Goal: Task Accomplishment & Management: Complete application form

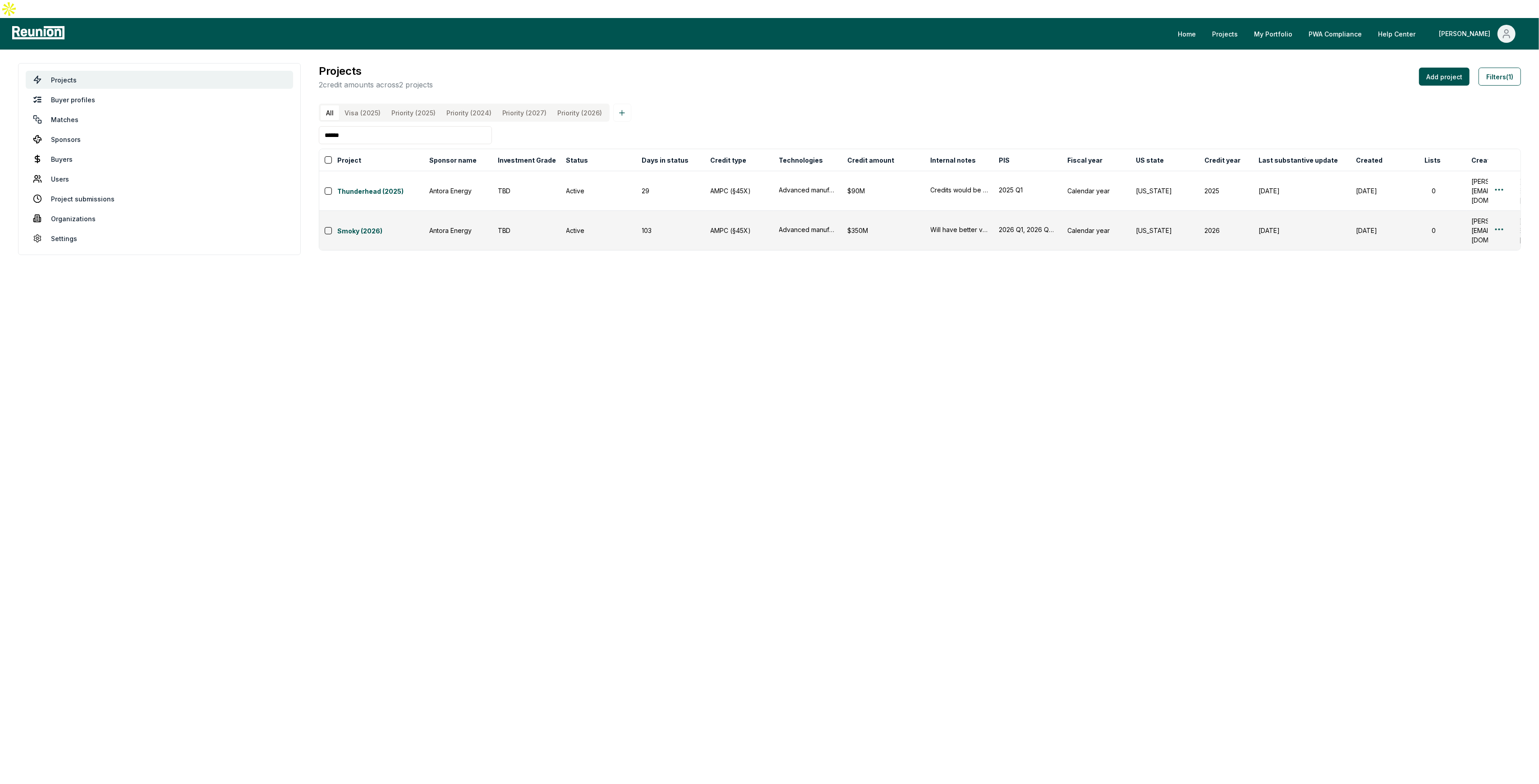
click at [432, 126] on input "******" at bounding box center [406, 136] width 173 height 18
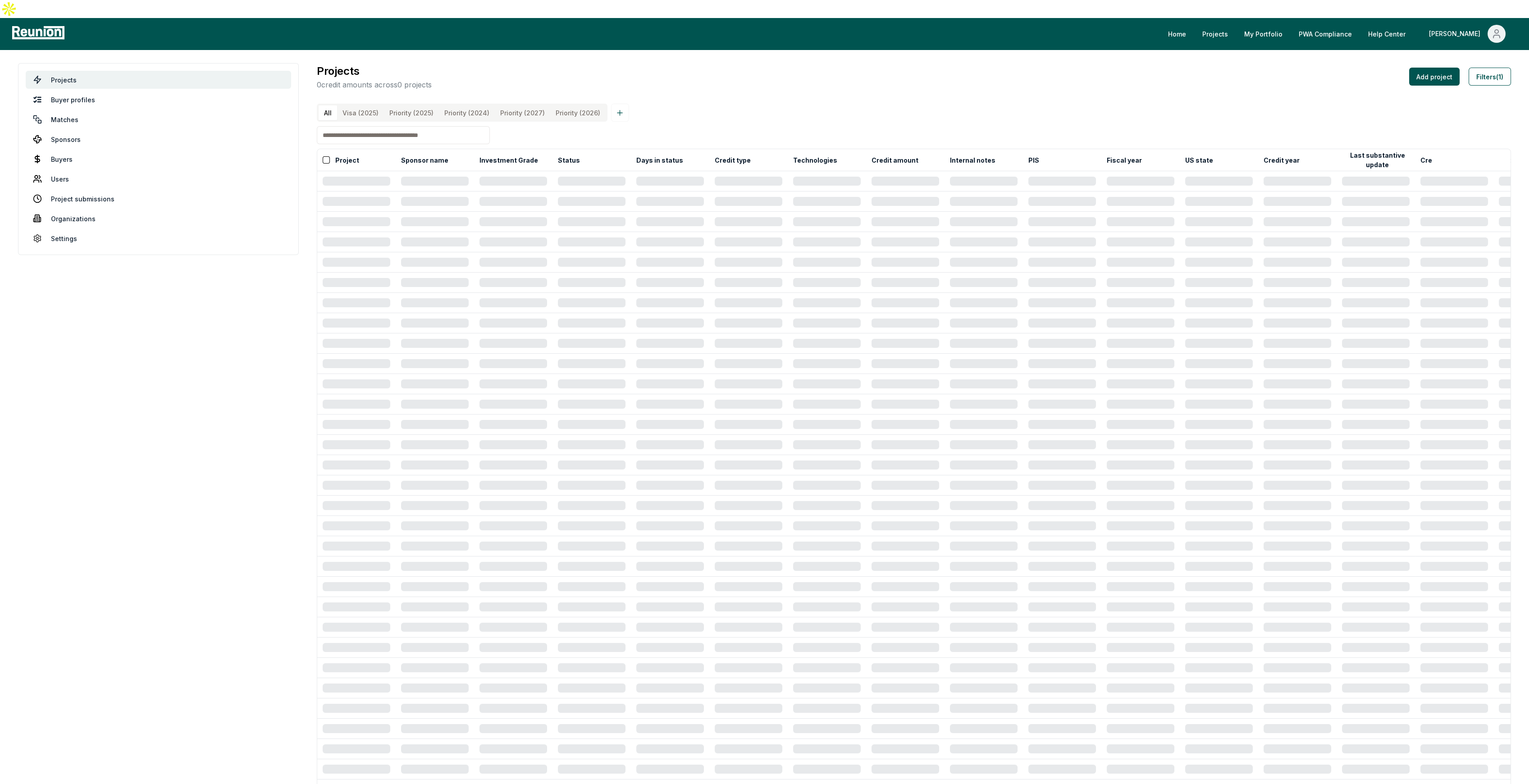
click at [412, 106] on \(2025\) "Priority (2025)" at bounding box center [411, 113] width 55 height 15
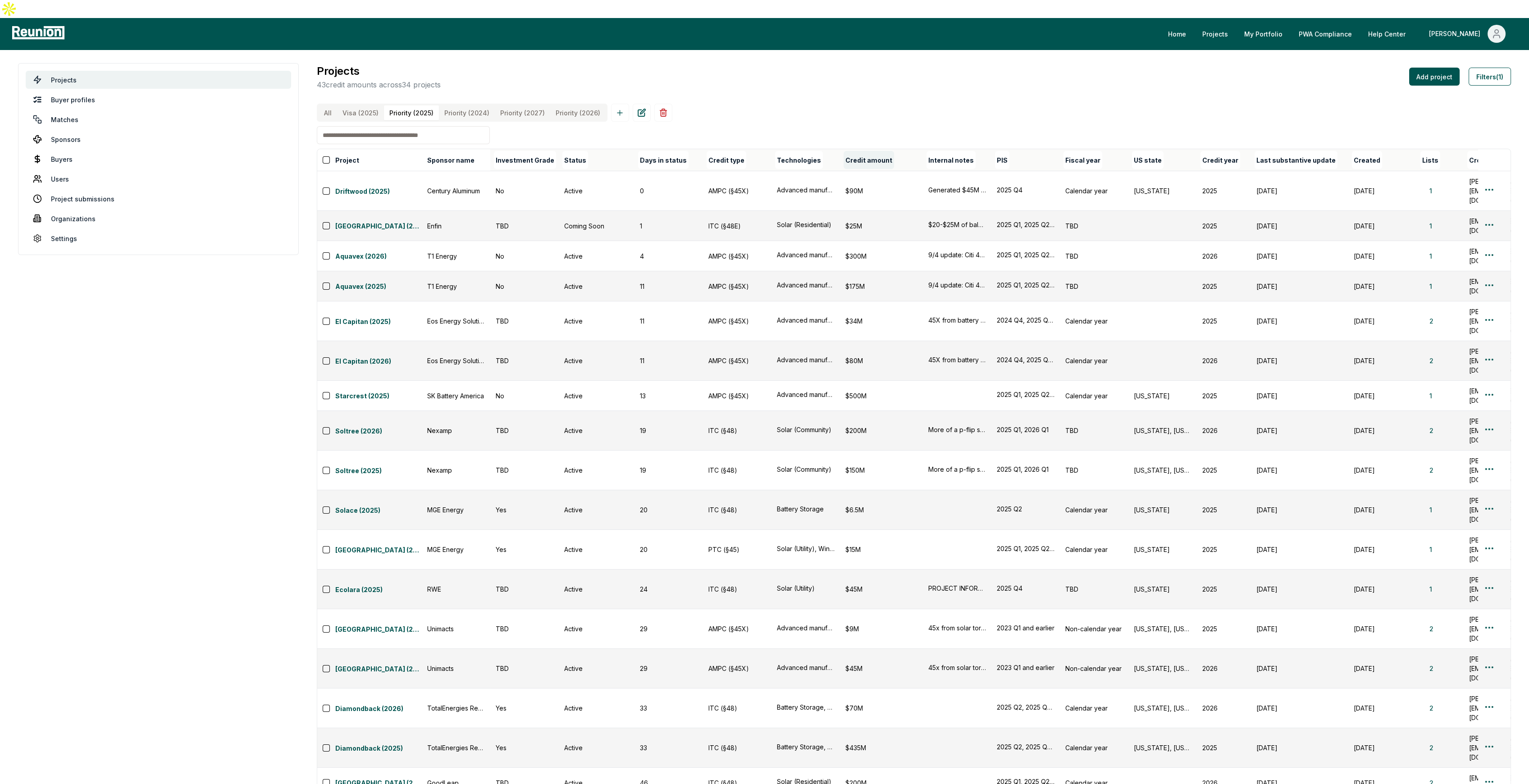
click at [856, 155] on button "Credit amount" at bounding box center [868, 160] width 50 height 18
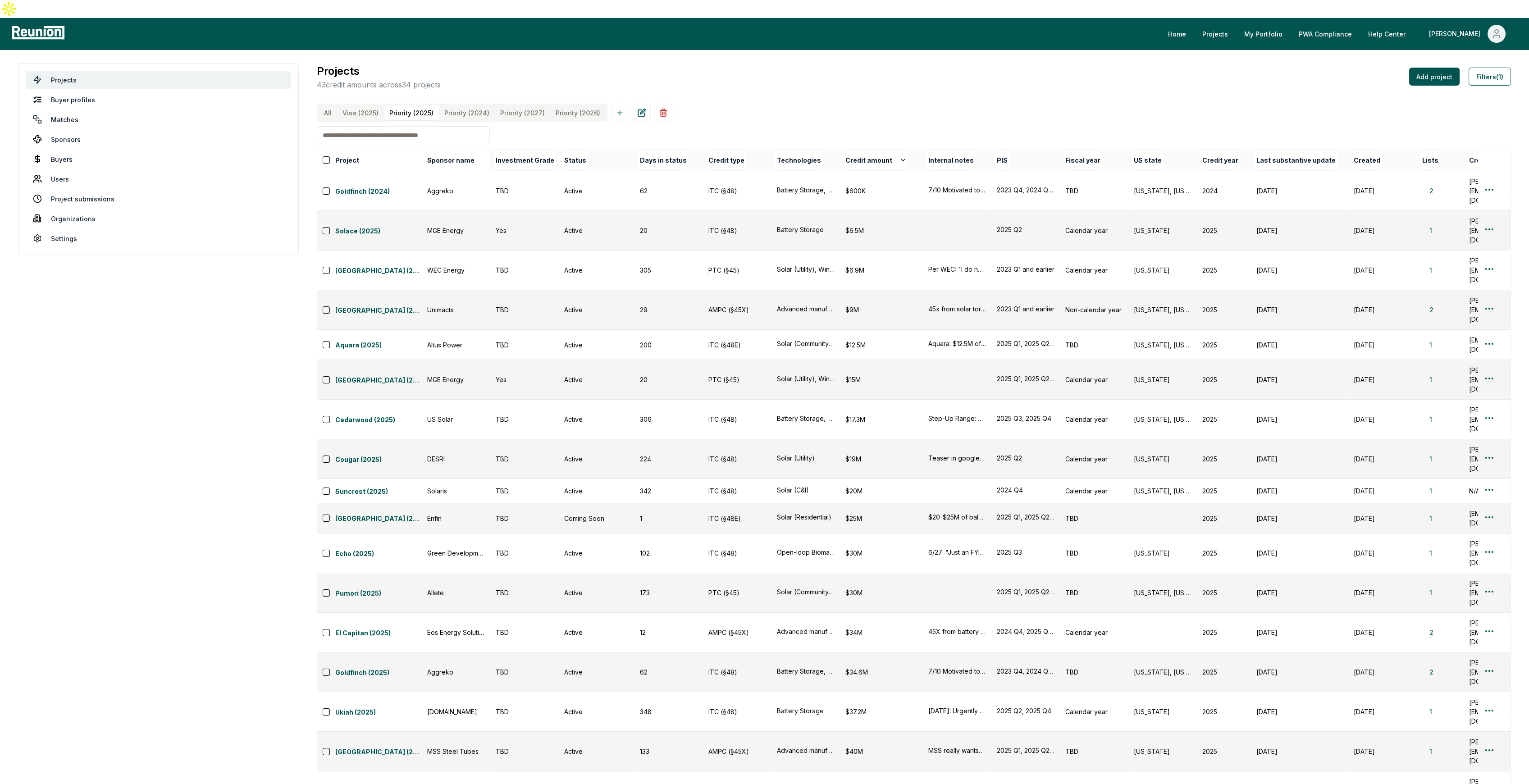
click at [364, 127] on input at bounding box center [403, 136] width 173 height 18
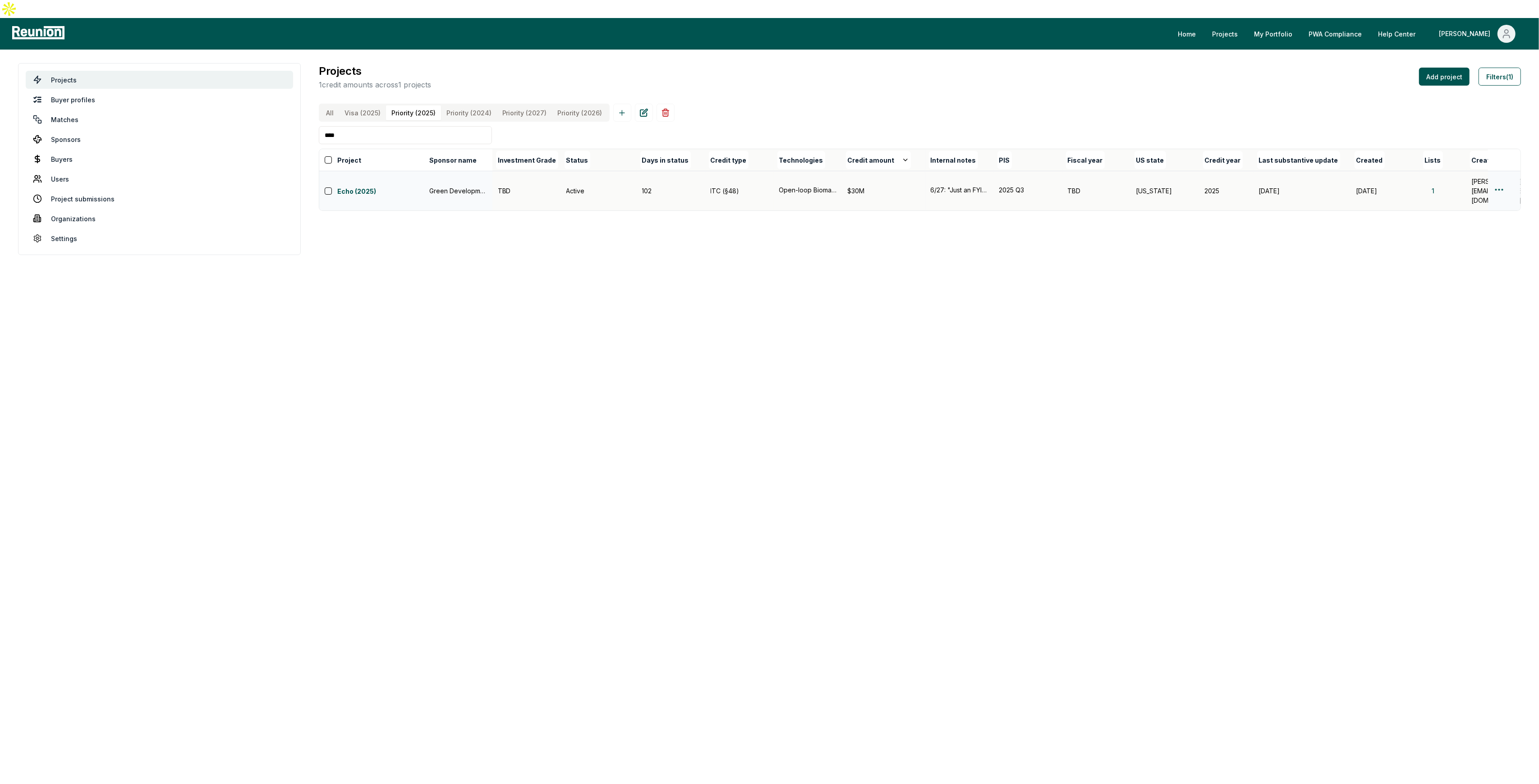
type input "****"
click at [1497, 177] on html "Please visit us on your desktop We're working on making our marketplace mobile-…" at bounding box center [770, 392] width 1539 height 784
click at [1485, 205] on div "Edit" at bounding box center [1488, 209] width 85 height 15
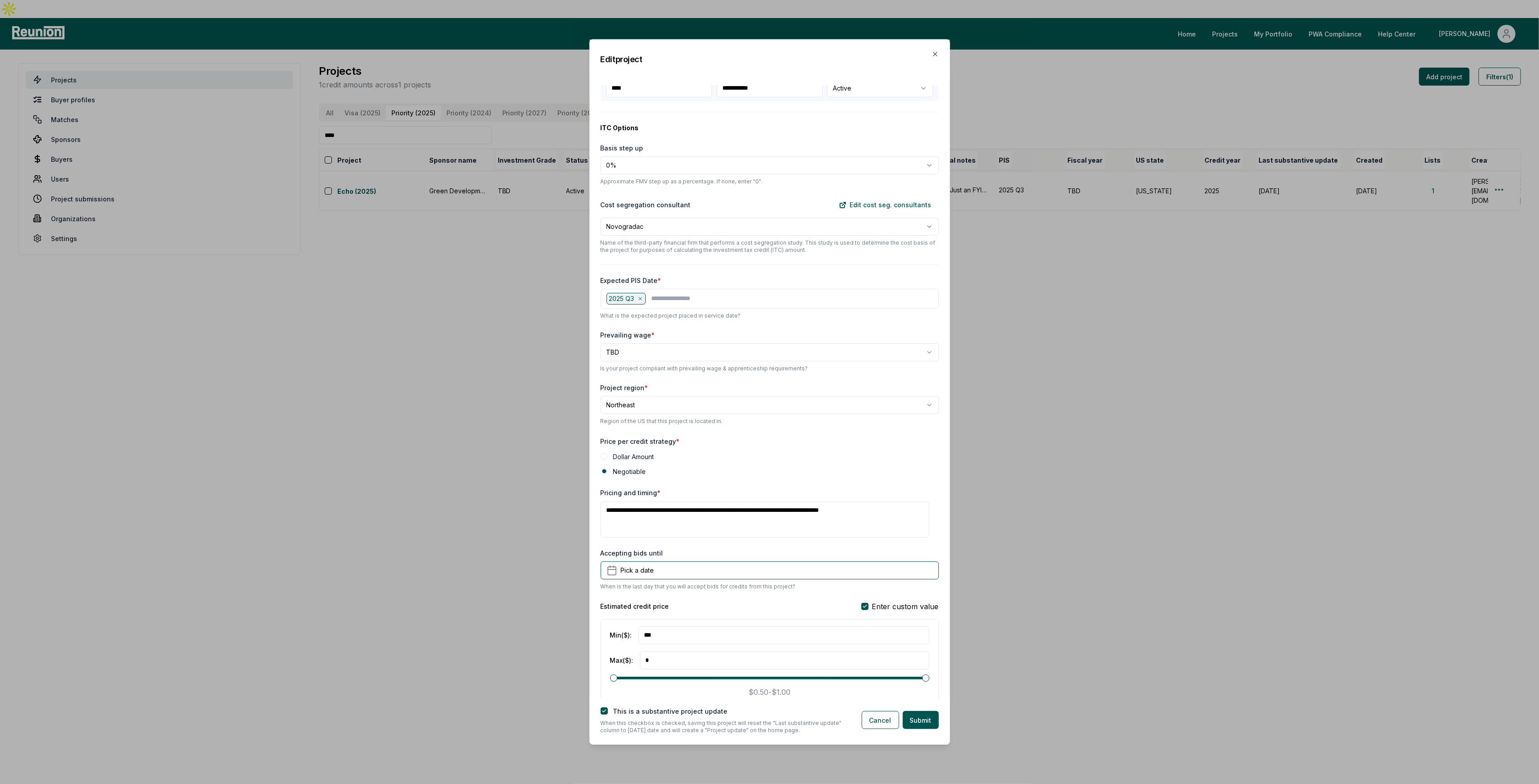
scroll to position [360, 0]
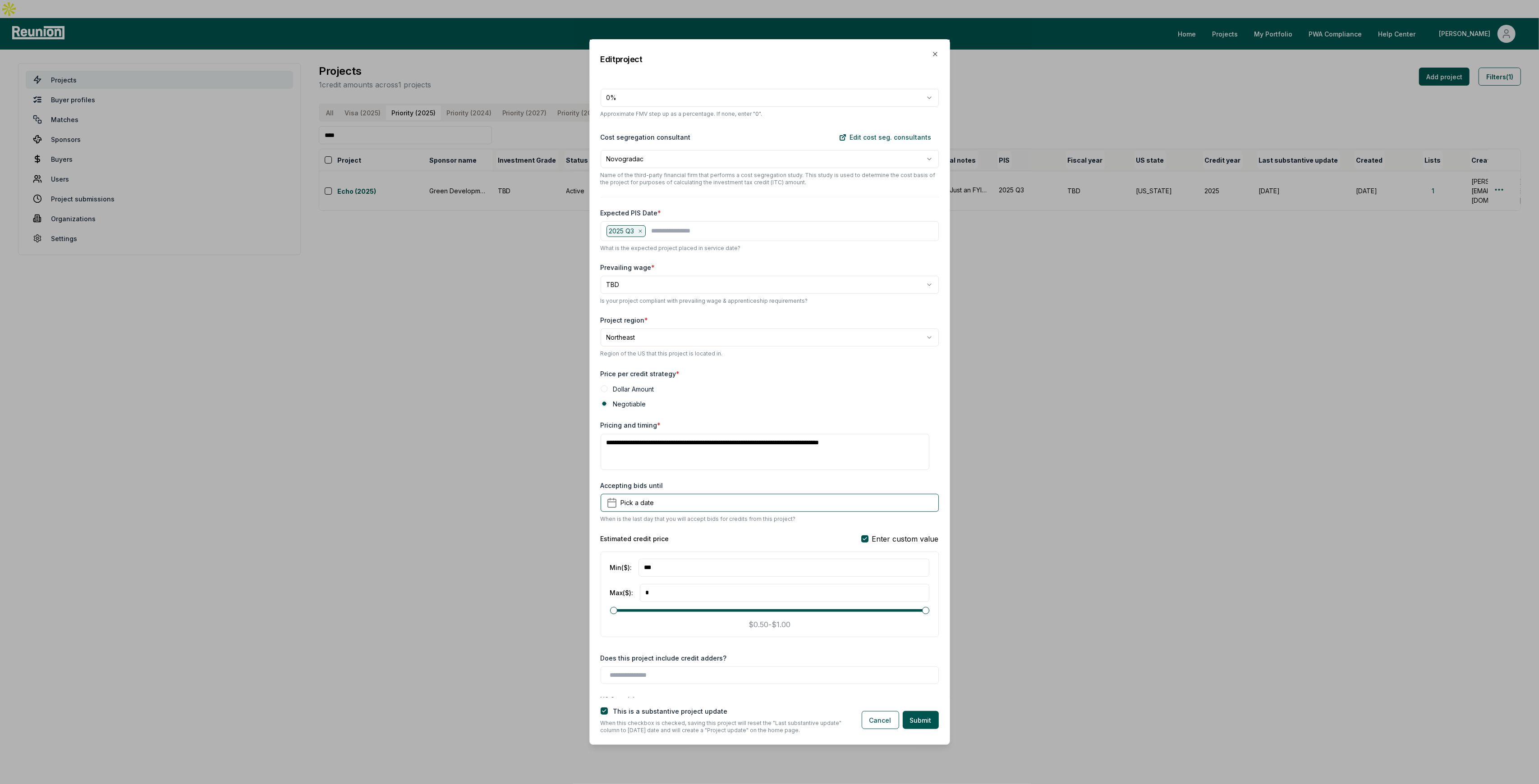
drag, startPoint x: 778, startPoint y: 443, endPoint x: 723, endPoint y: 443, distance: 55.0
click at [723, 443] on textarea "**********" at bounding box center [765, 452] width 329 height 36
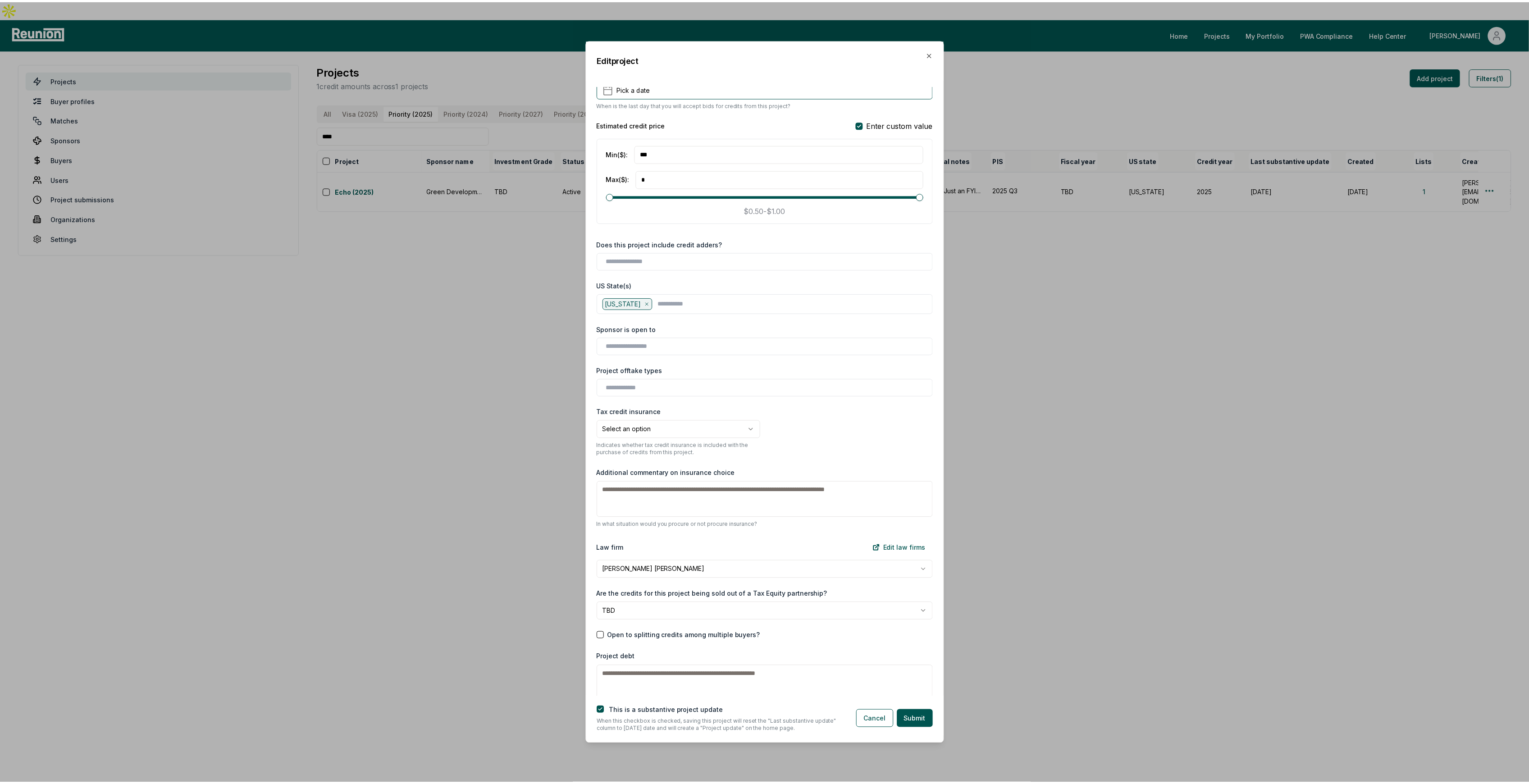
scroll to position [841, 0]
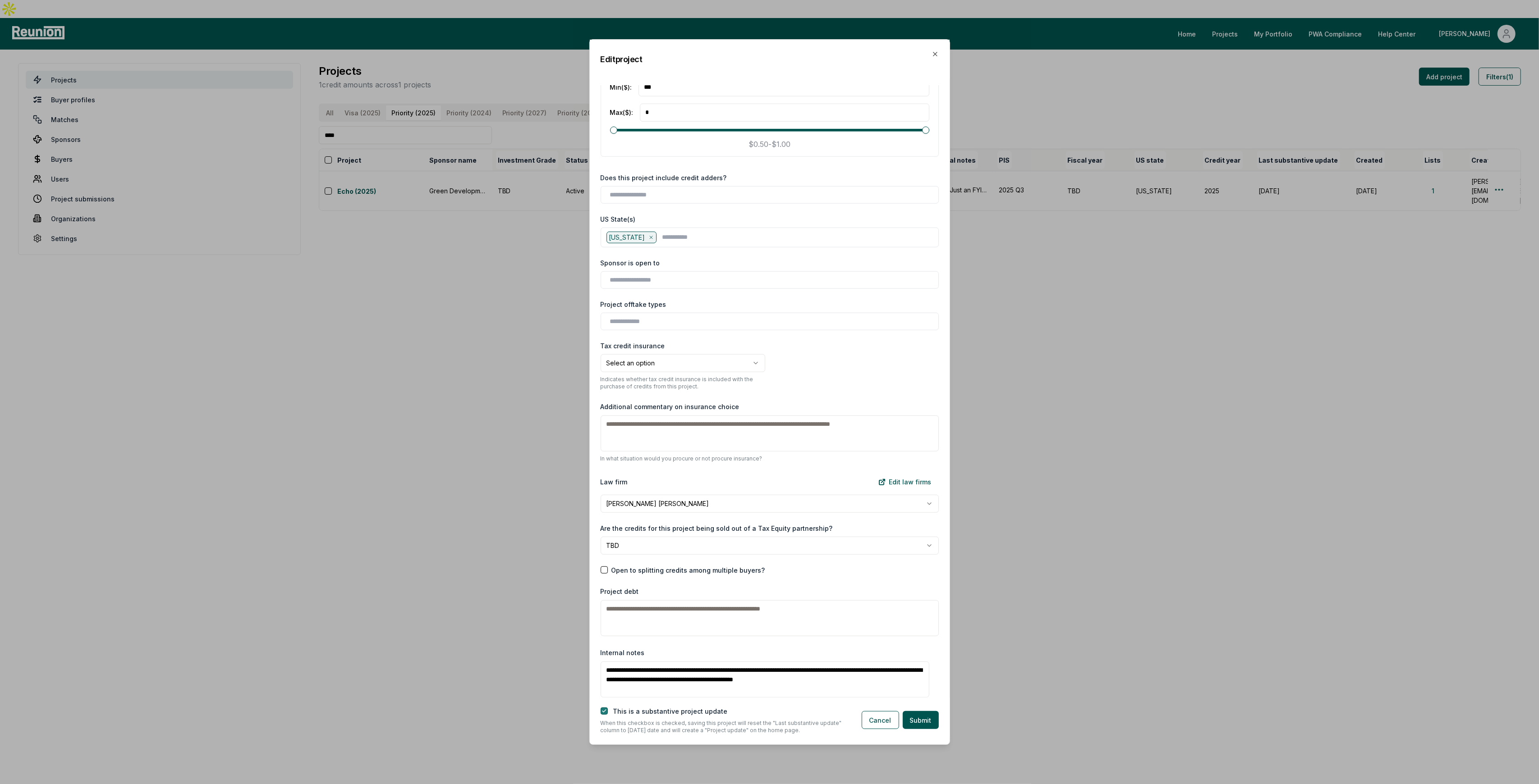
type textarea "**********"
click at [605, 712] on button "button" at bounding box center [604, 711] width 7 height 7
click at [923, 718] on button "Submit" at bounding box center [920, 720] width 36 height 18
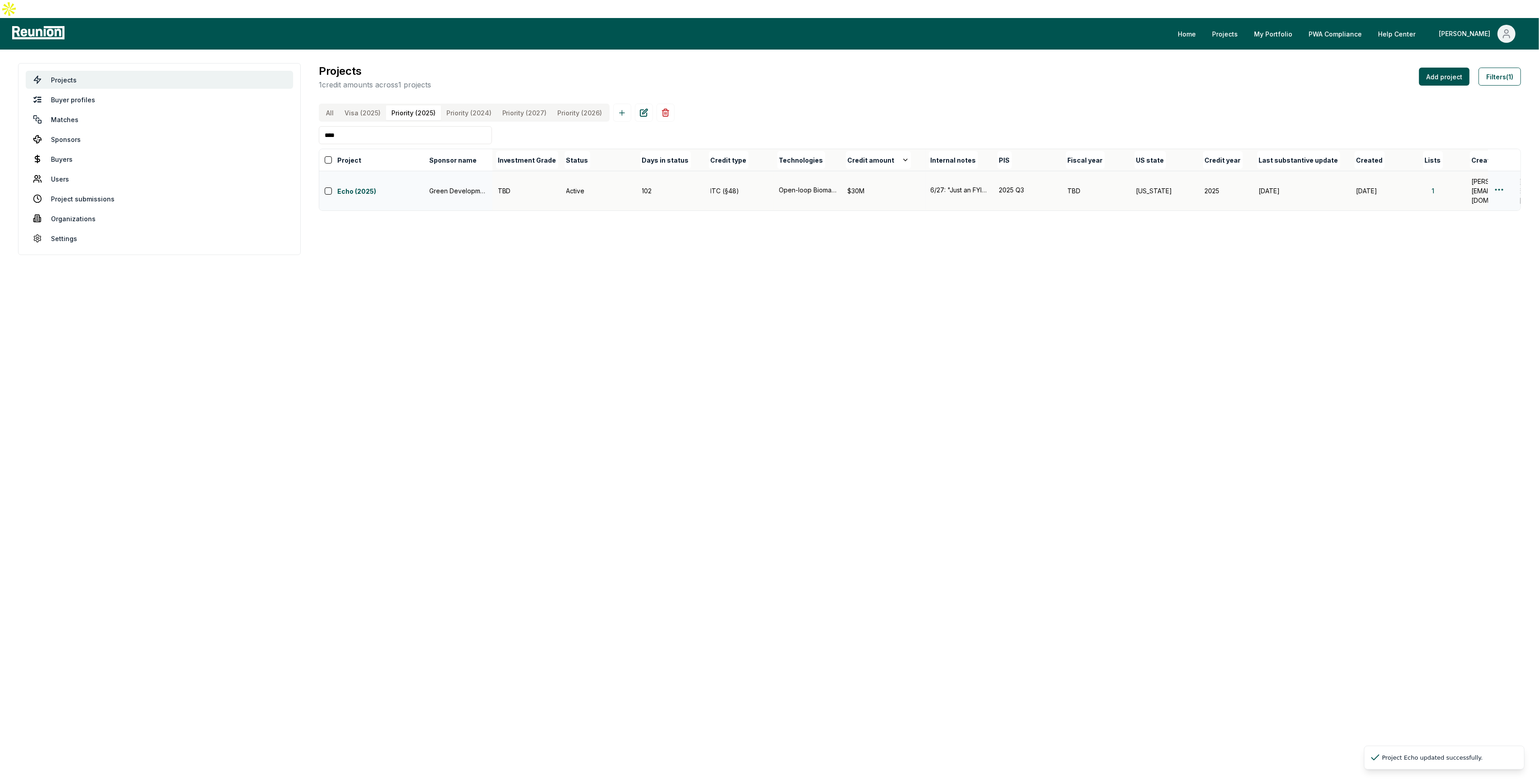
click at [1496, 173] on html "Please visit us on your desktop We're working on making our marketplace mobile-…" at bounding box center [770, 392] width 1539 height 784
click at [1479, 203] on div "Edit" at bounding box center [1488, 209] width 85 height 15
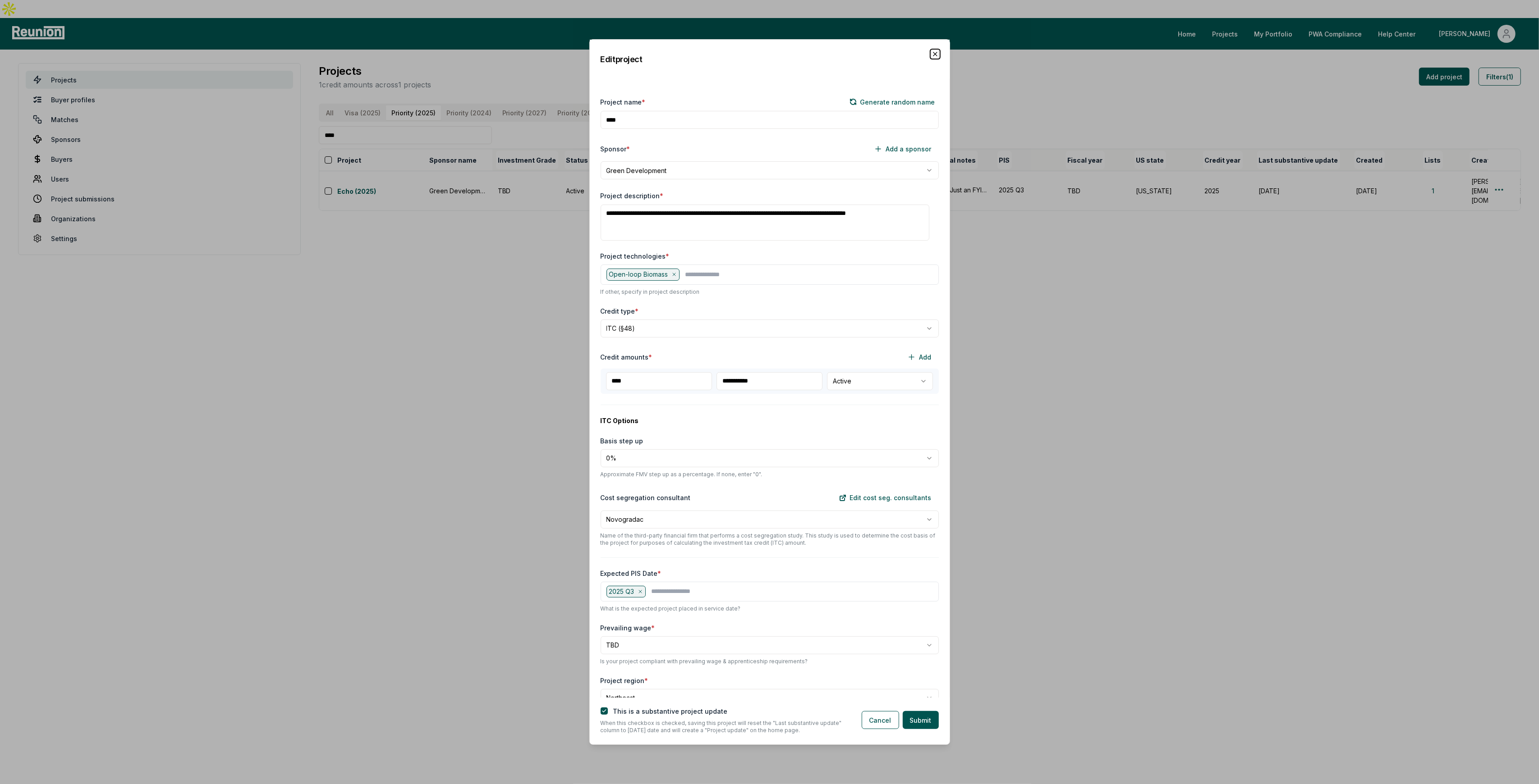
click at [936, 53] on icon "button" at bounding box center [935, 53] width 7 height 7
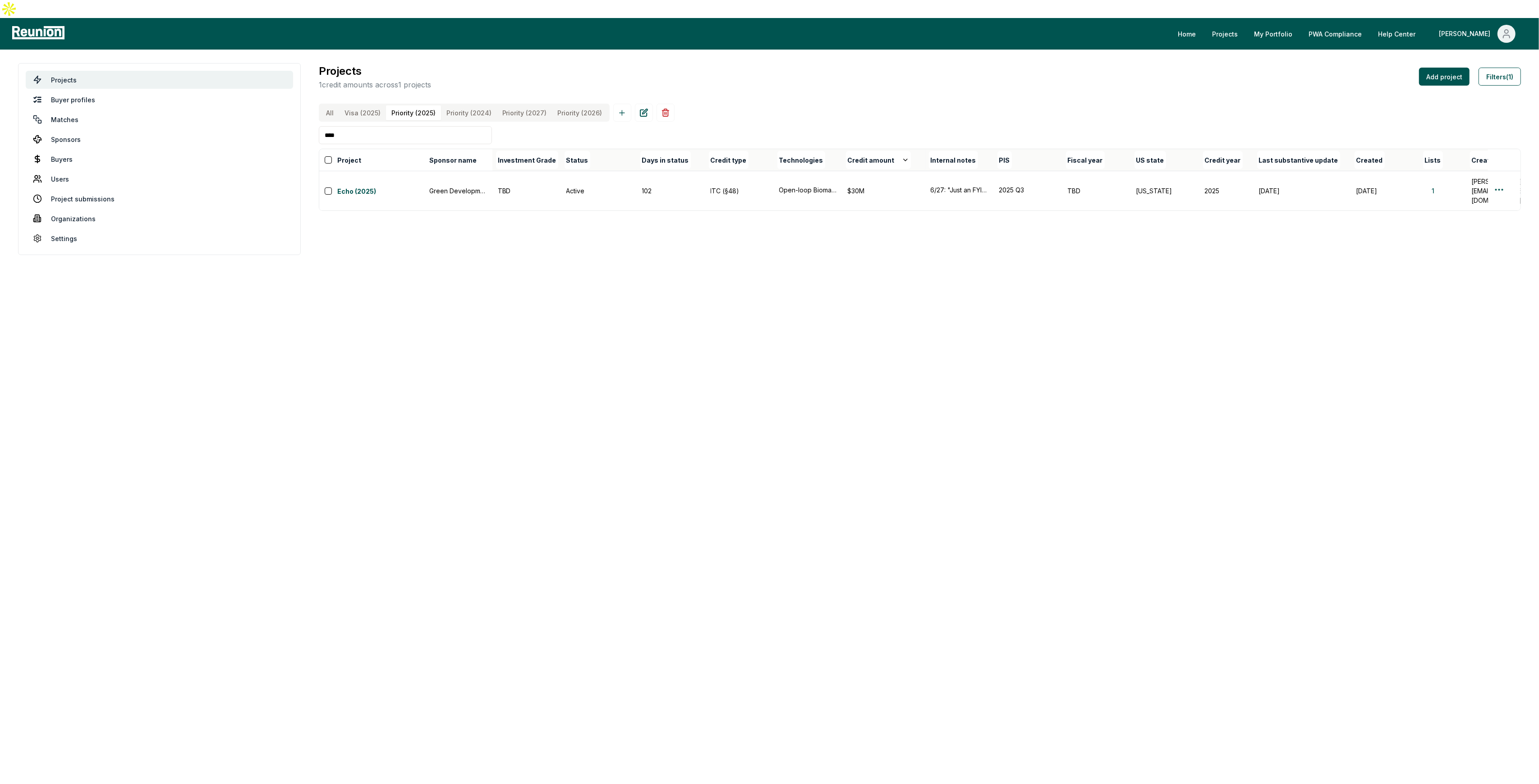
click at [458, 126] on input "****" at bounding box center [406, 136] width 173 height 18
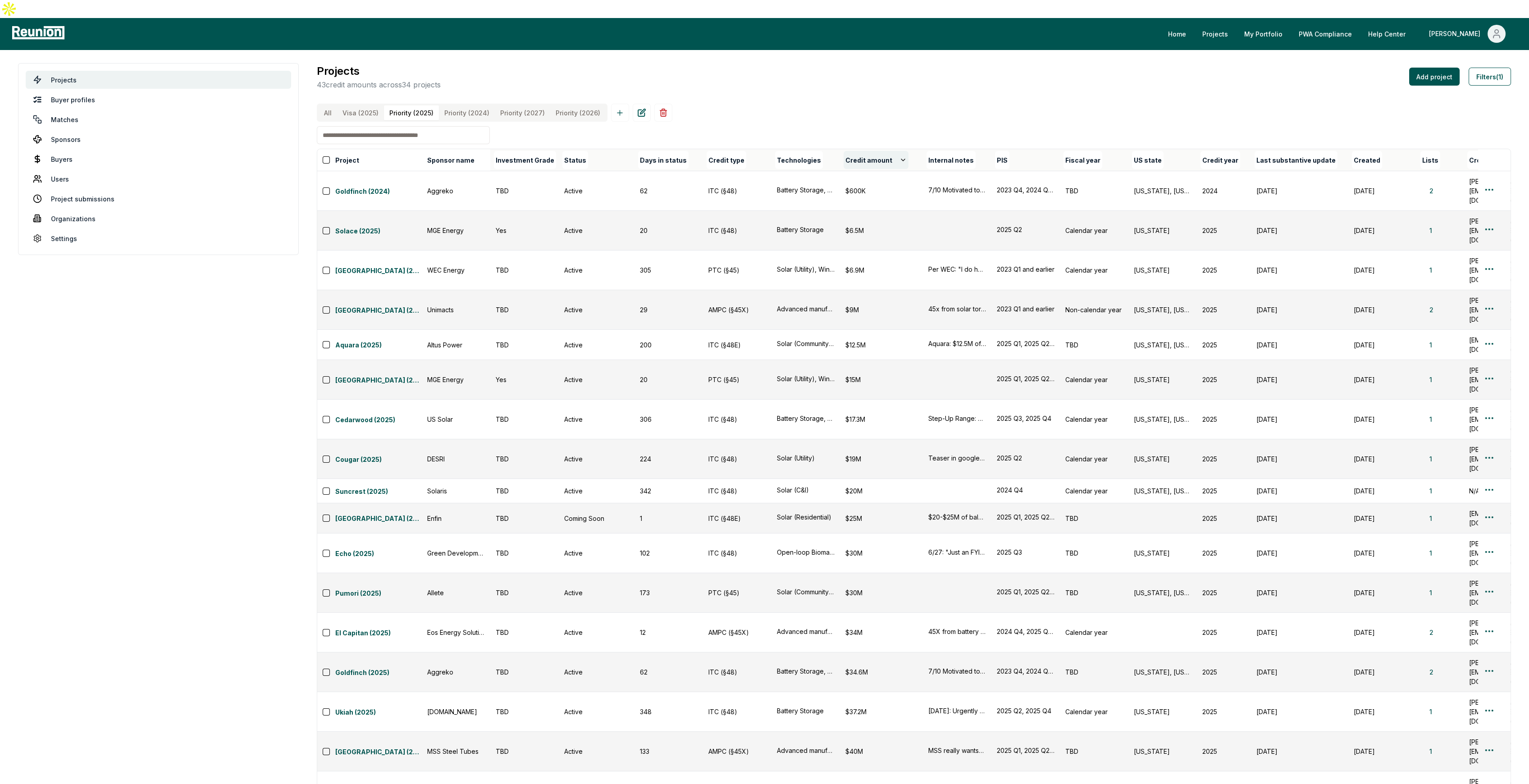
drag, startPoint x: 883, startPoint y: 160, endPoint x: 862, endPoint y: 148, distance: 24.2
click at [862, 151] on button "Credit amount" at bounding box center [876, 160] width 65 height 18
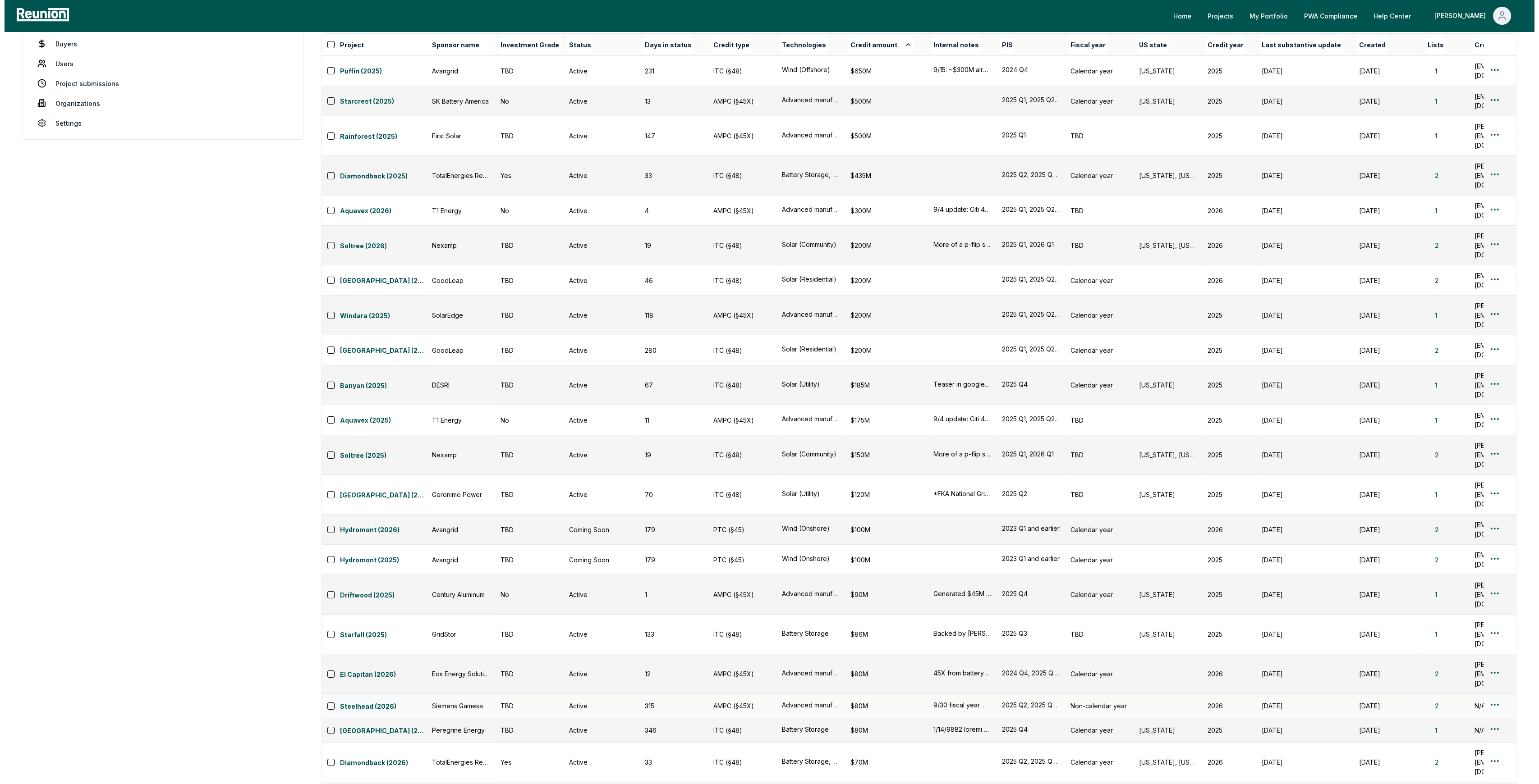
scroll to position [0, 0]
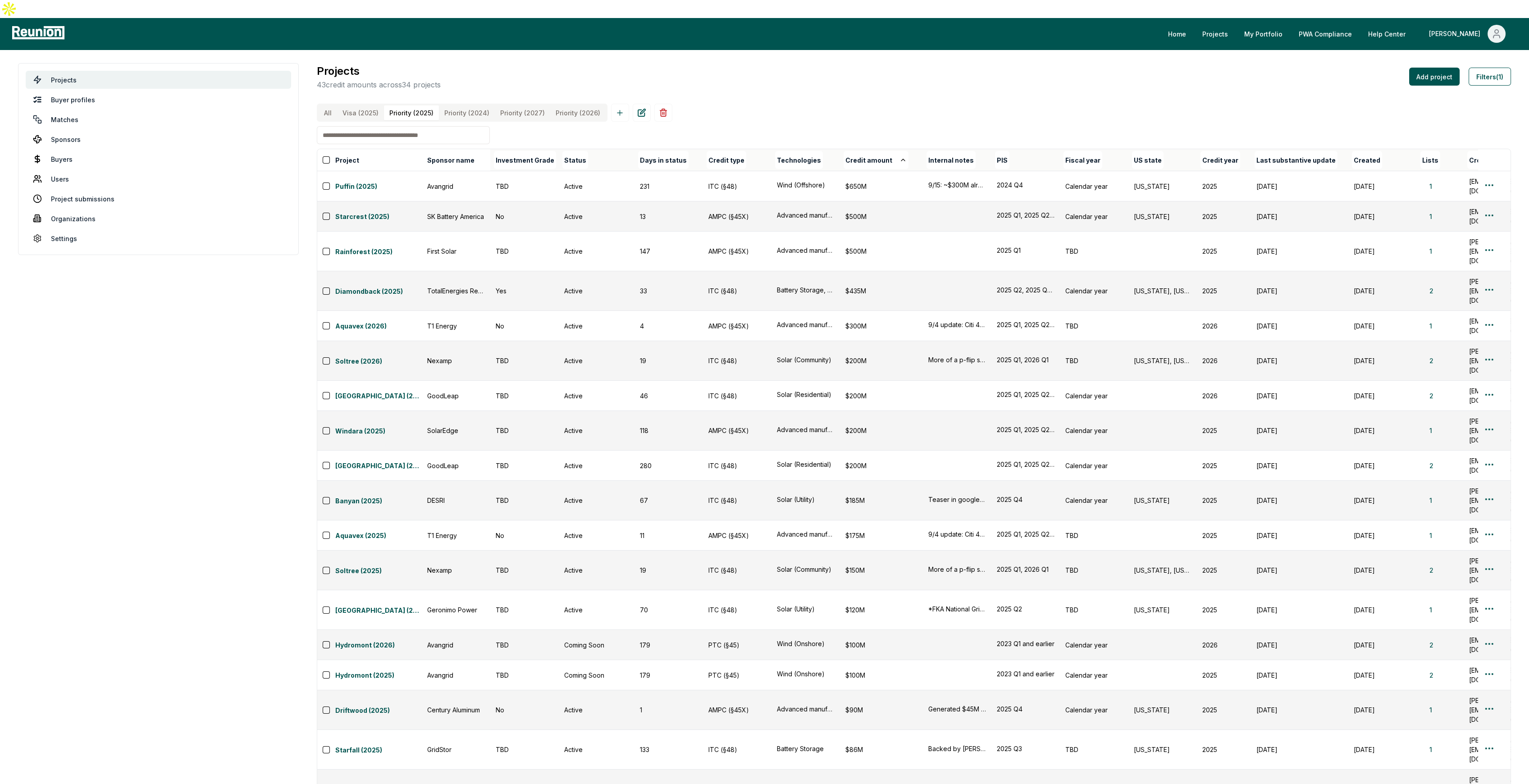
click at [433, 126] on input at bounding box center [403, 136] width 173 height 18
click at [327, 106] on button "All" at bounding box center [328, 113] width 18 height 15
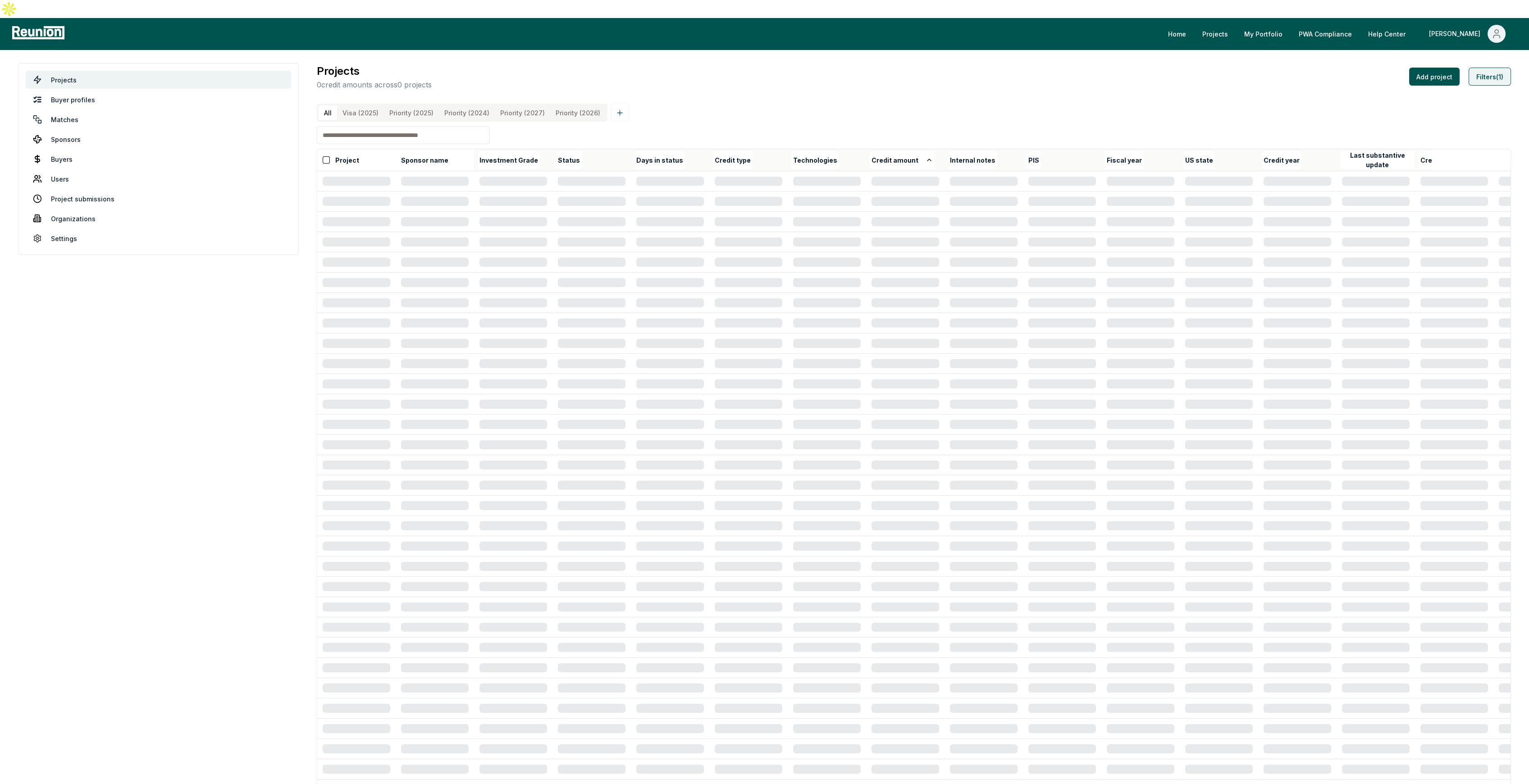
click at [1493, 68] on button "Filters (1)" at bounding box center [1489, 77] width 42 height 18
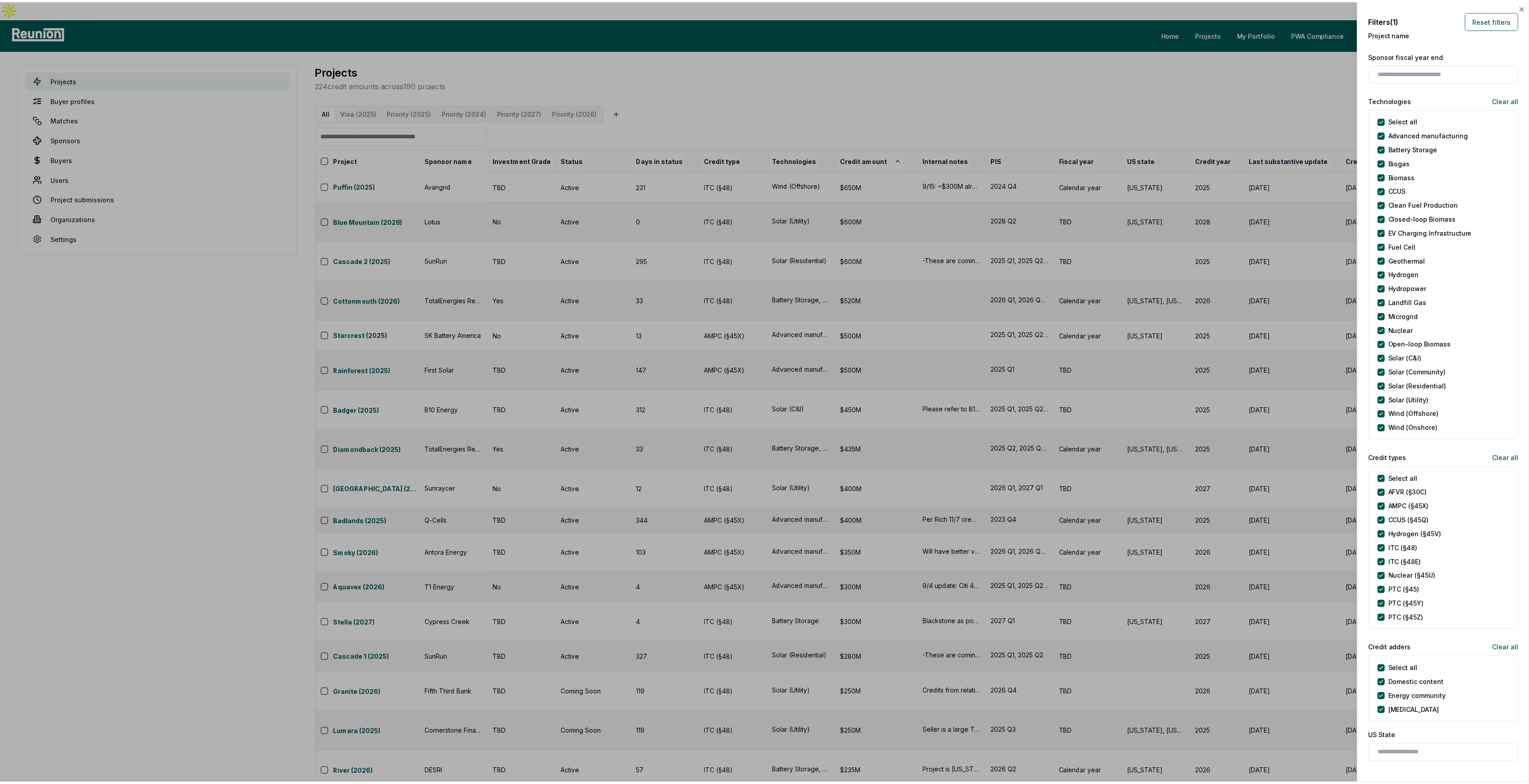
scroll to position [661, 0]
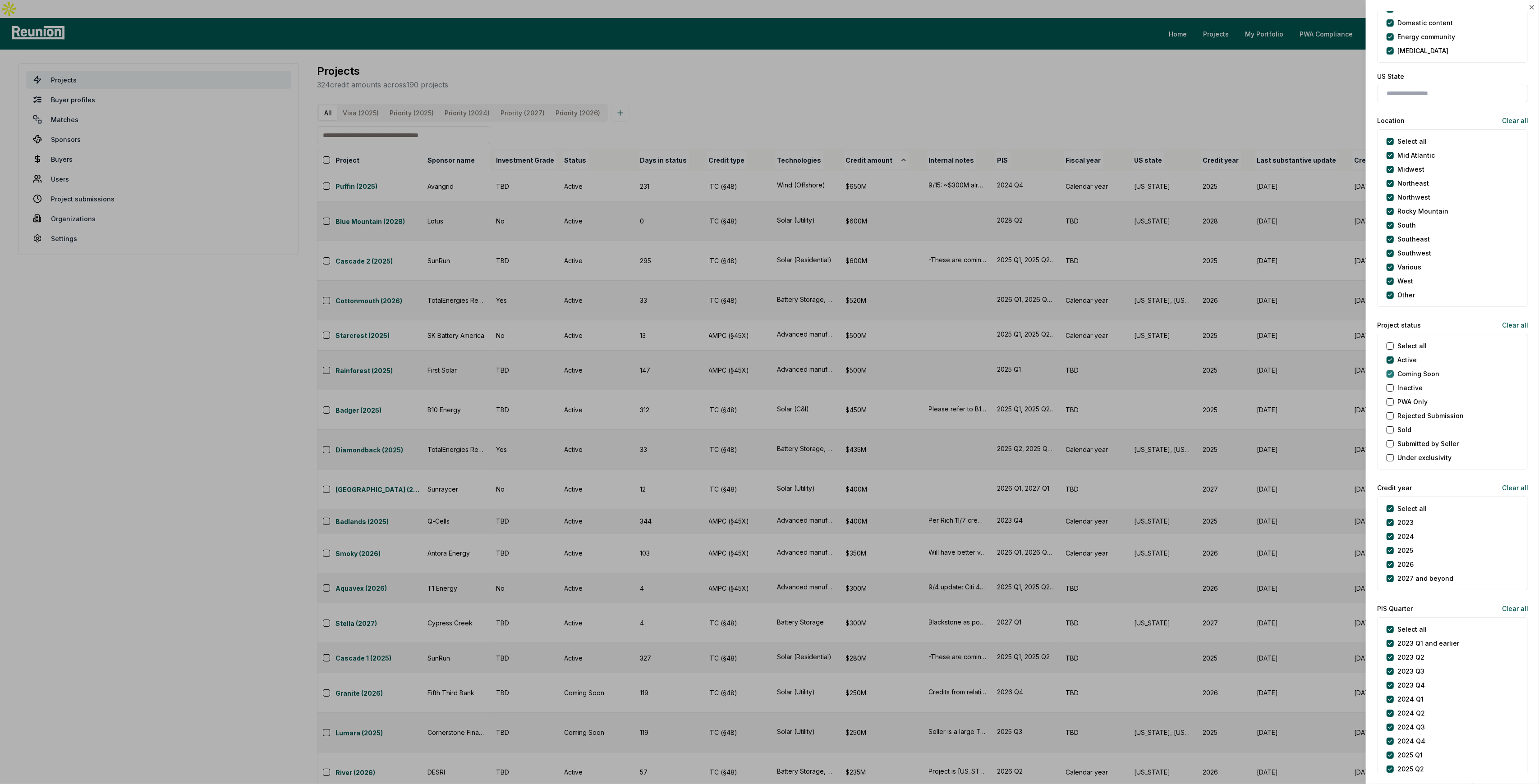
click at [1392, 374] on Soon "Coming Soon" at bounding box center [1390, 373] width 7 height 7
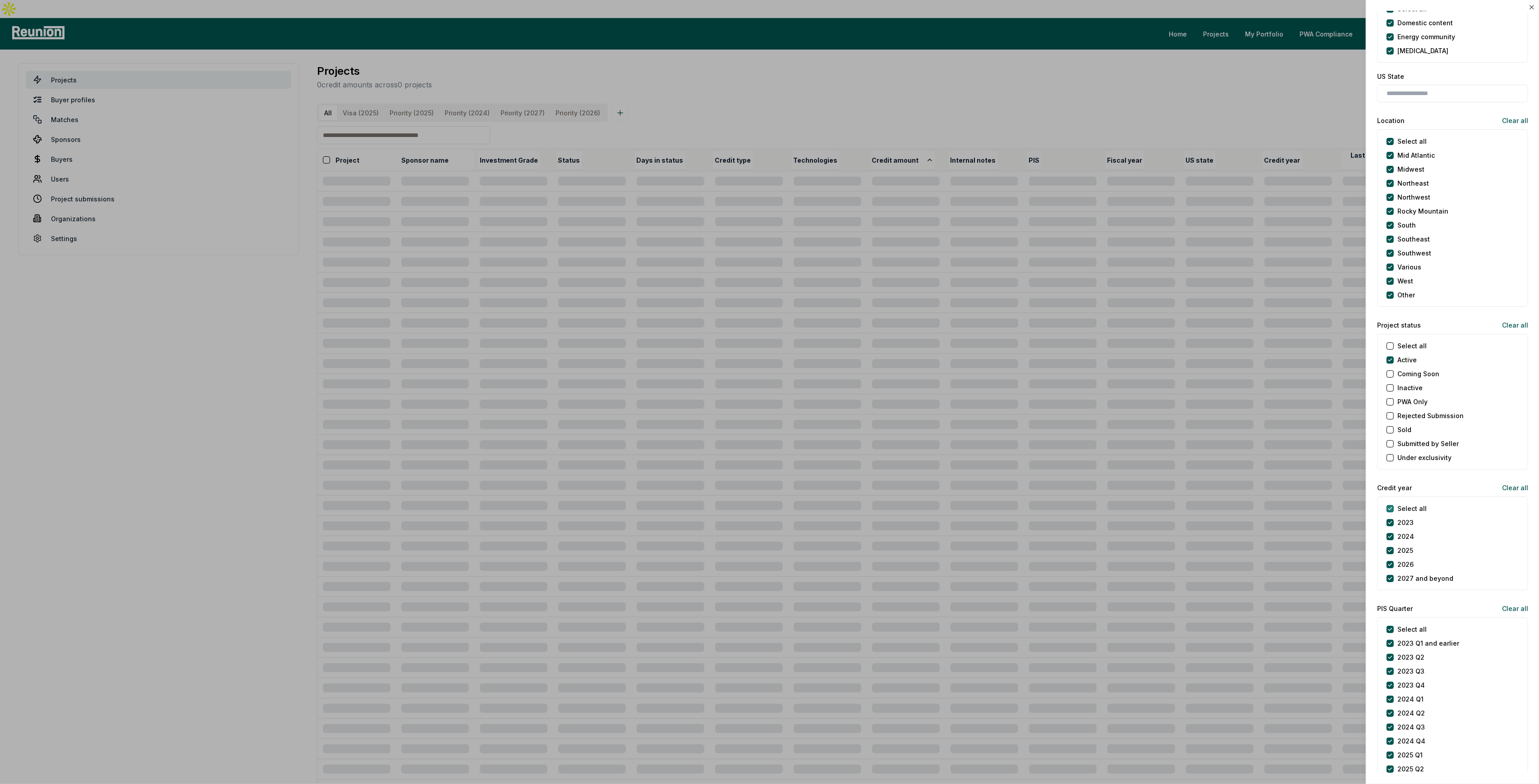
click at [1392, 509] on year "Select all" at bounding box center [1390, 508] width 7 height 7
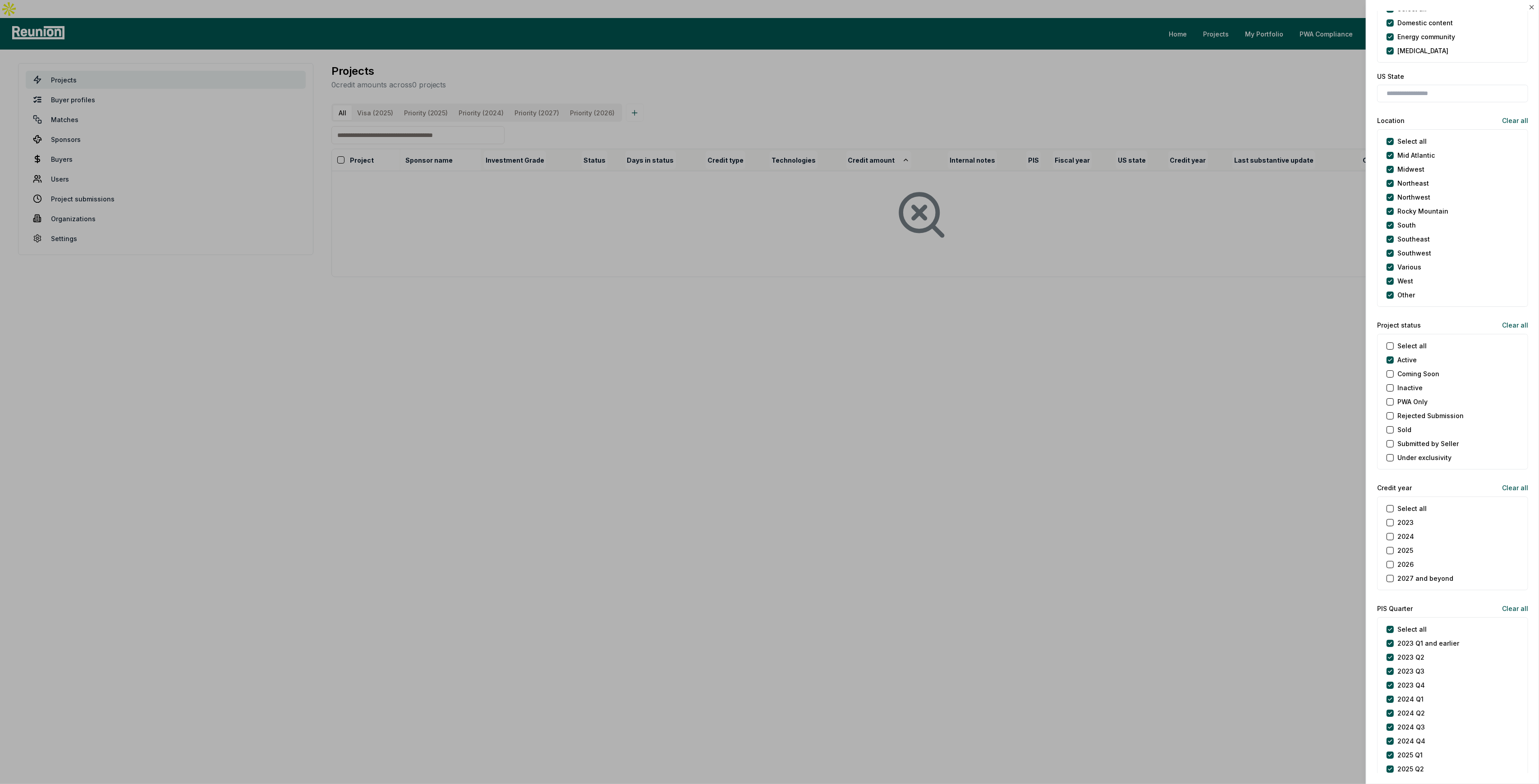
click at [1389, 549] on button "2025" at bounding box center [1390, 550] width 7 height 7
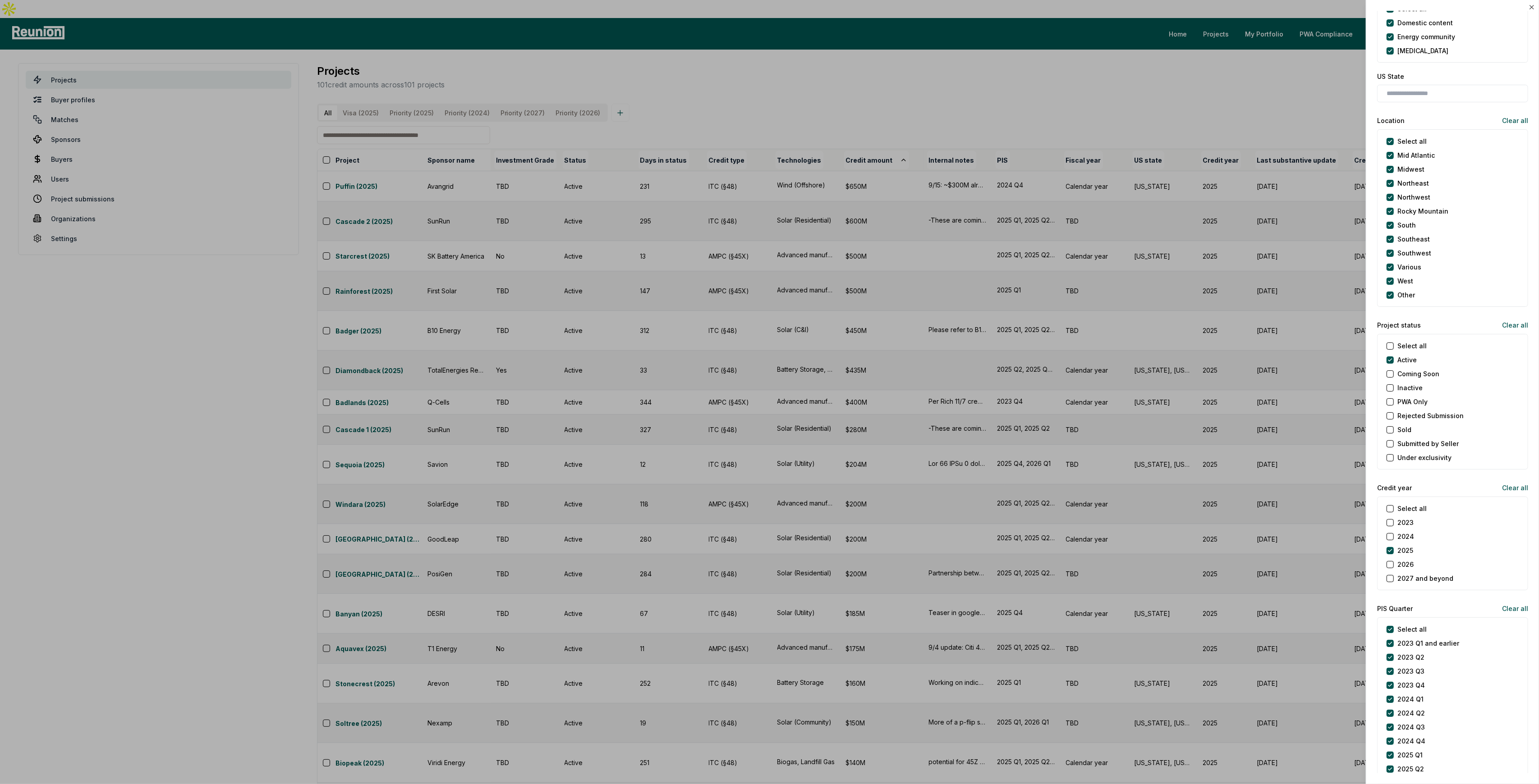
click at [1050, 123] on div at bounding box center [770, 392] width 1539 height 784
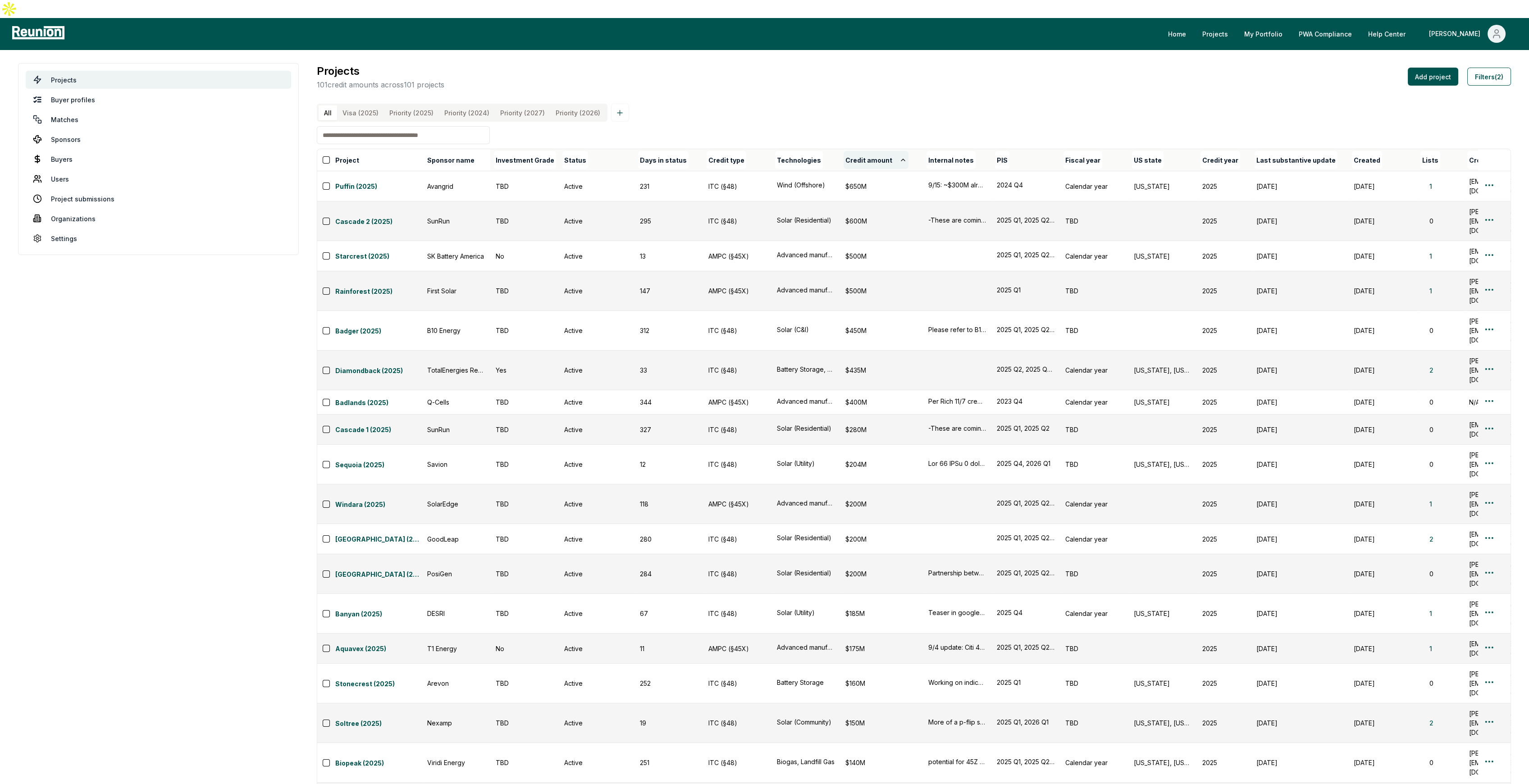
click at [848, 151] on button "Credit amount" at bounding box center [876, 160] width 65 height 18
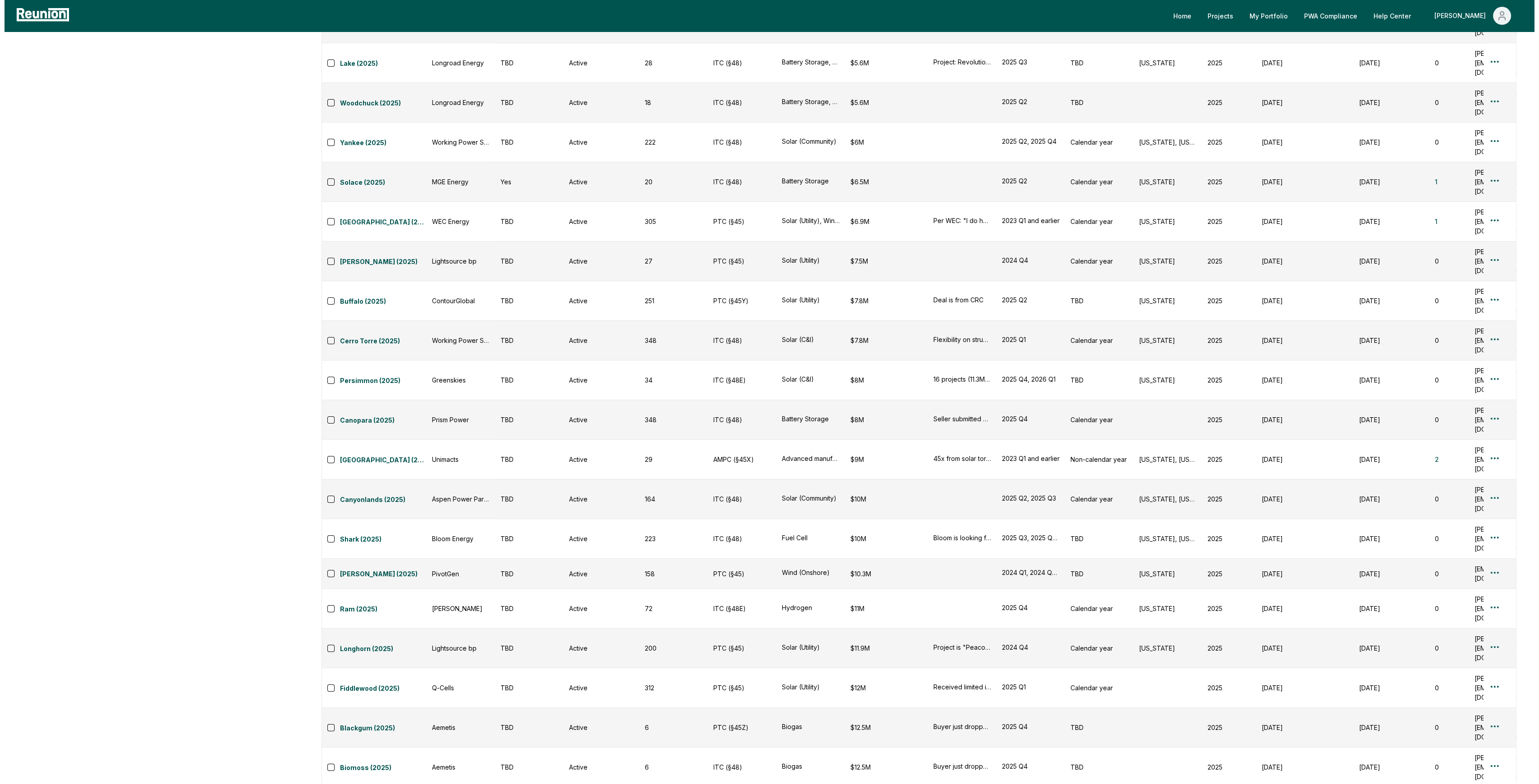
scroll to position [841, 0]
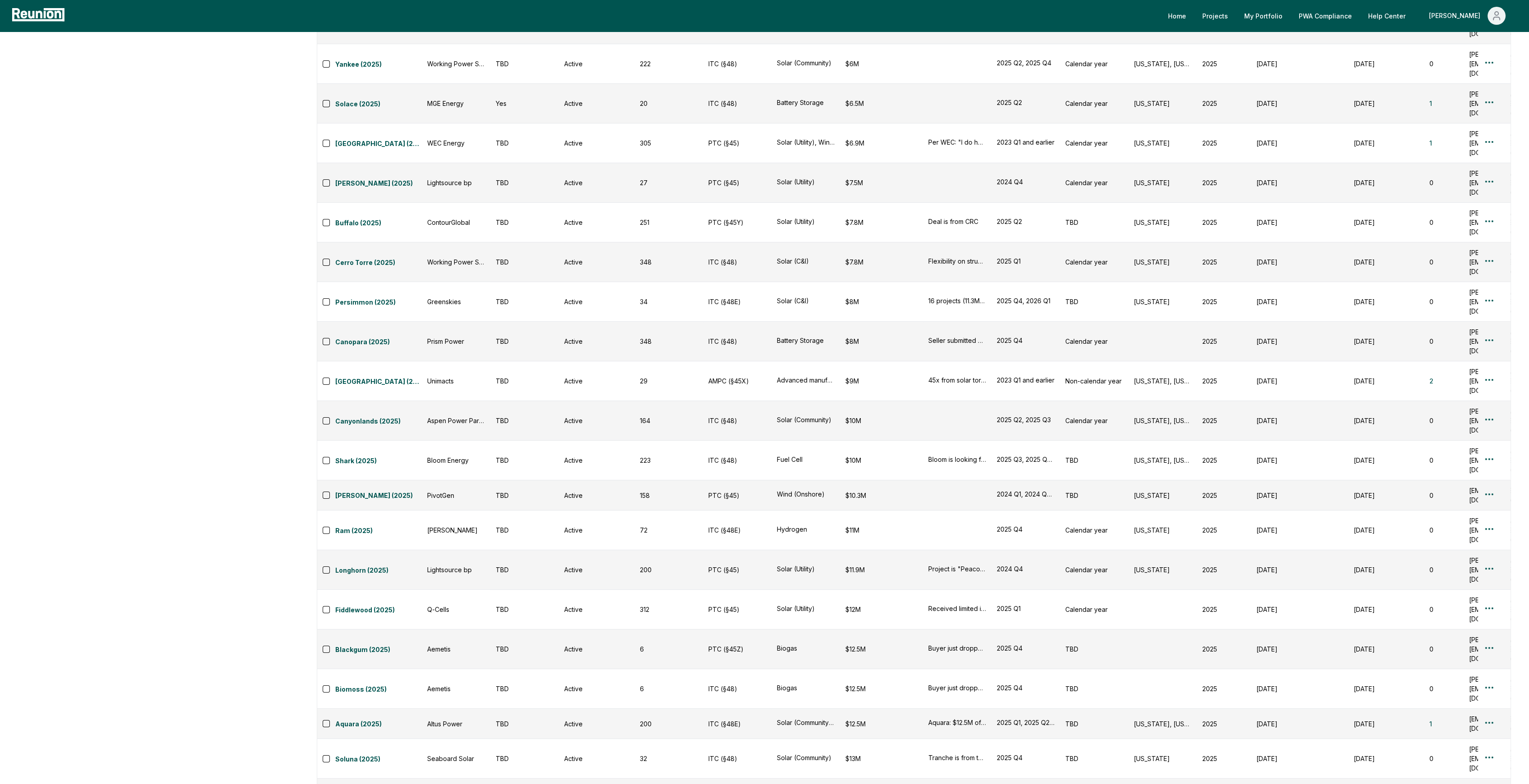
click at [1446, 731] on div "Edit" at bounding box center [1487, 725] width 85 height 15
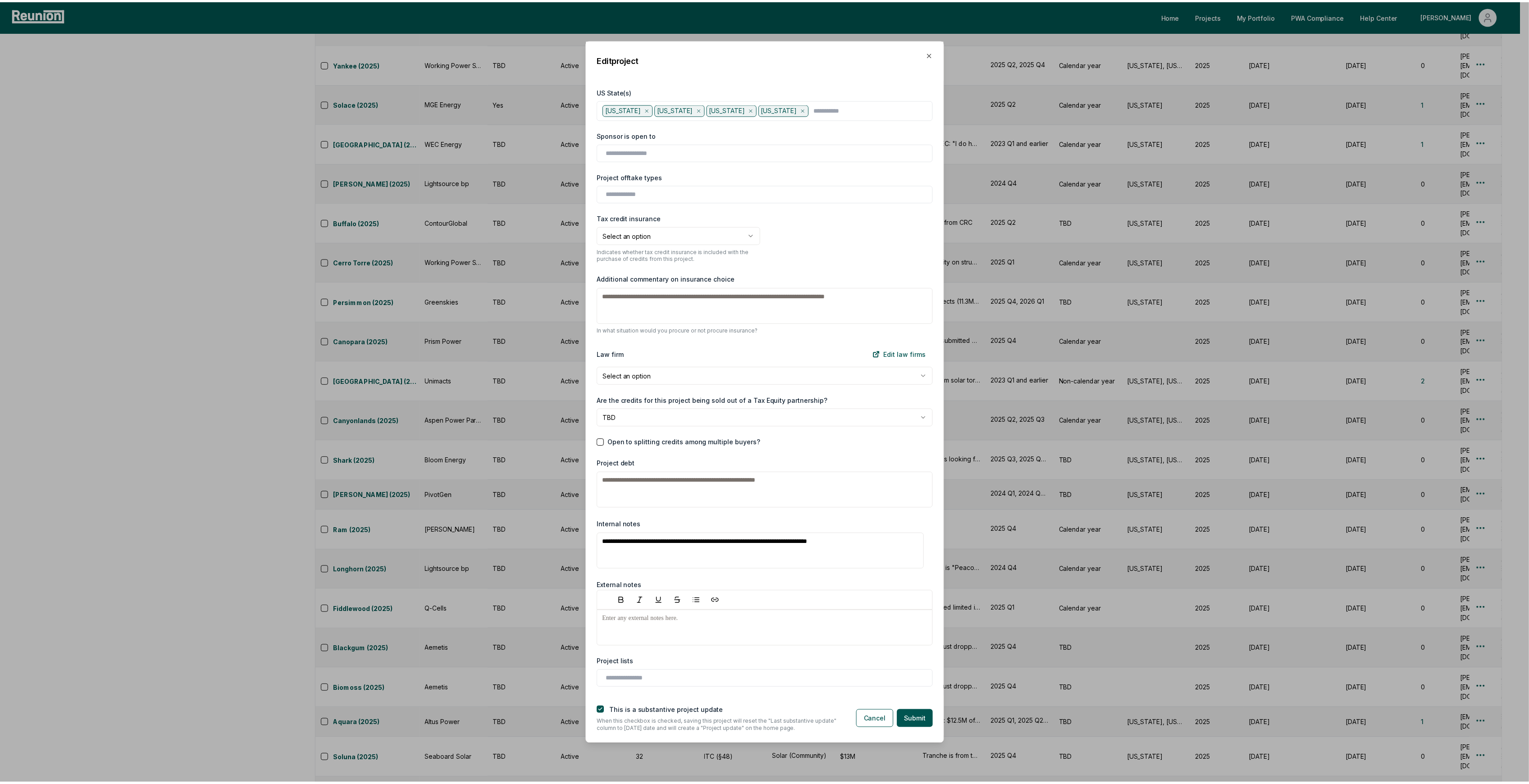
scroll to position [1147, 0]
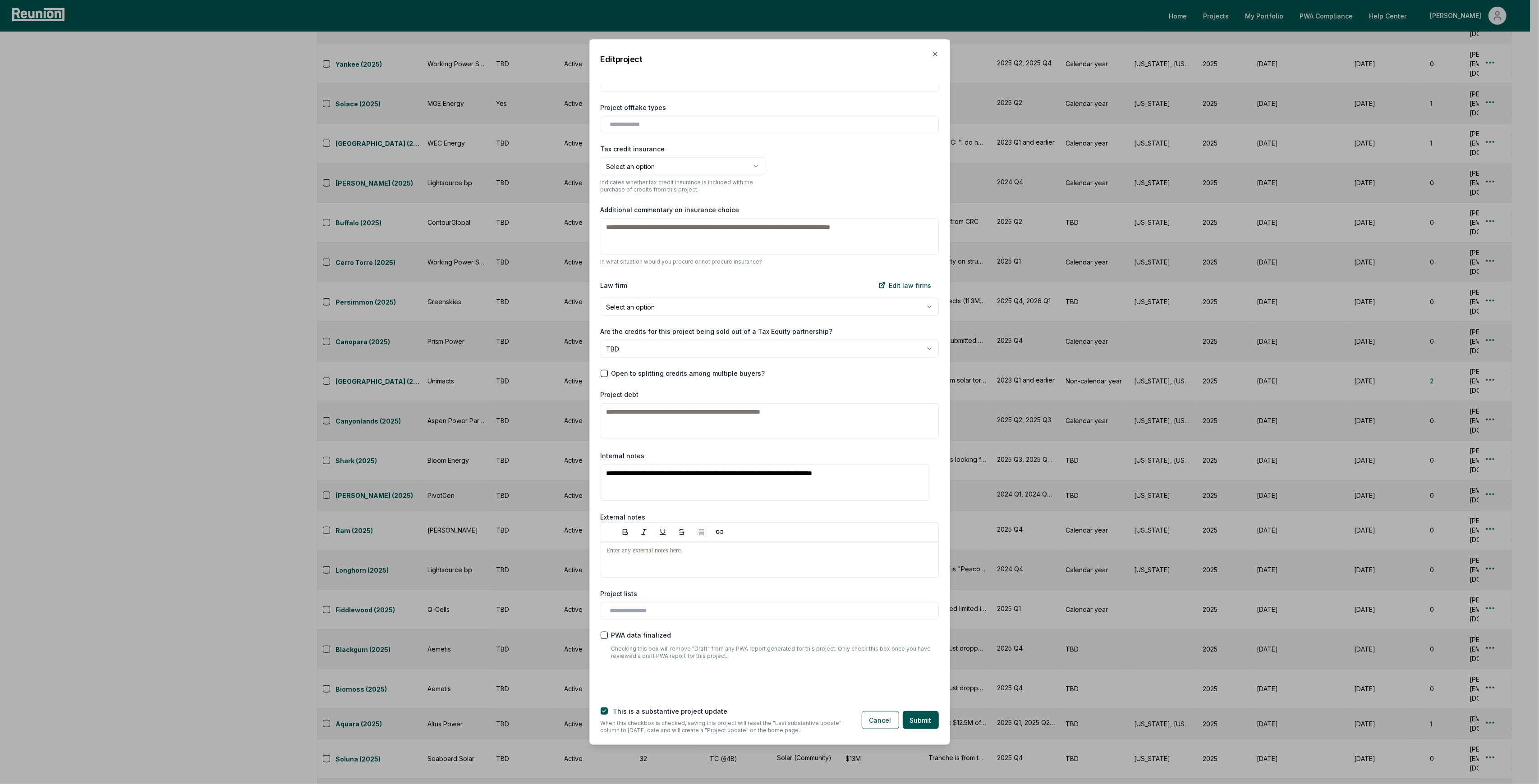
click at [931, 58] on div "Edit project" at bounding box center [770, 59] width 360 height 39
click at [934, 55] on icon "button" at bounding box center [935, 54] width 4 height 4
